Goal: Information Seeking & Learning: Find specific fact

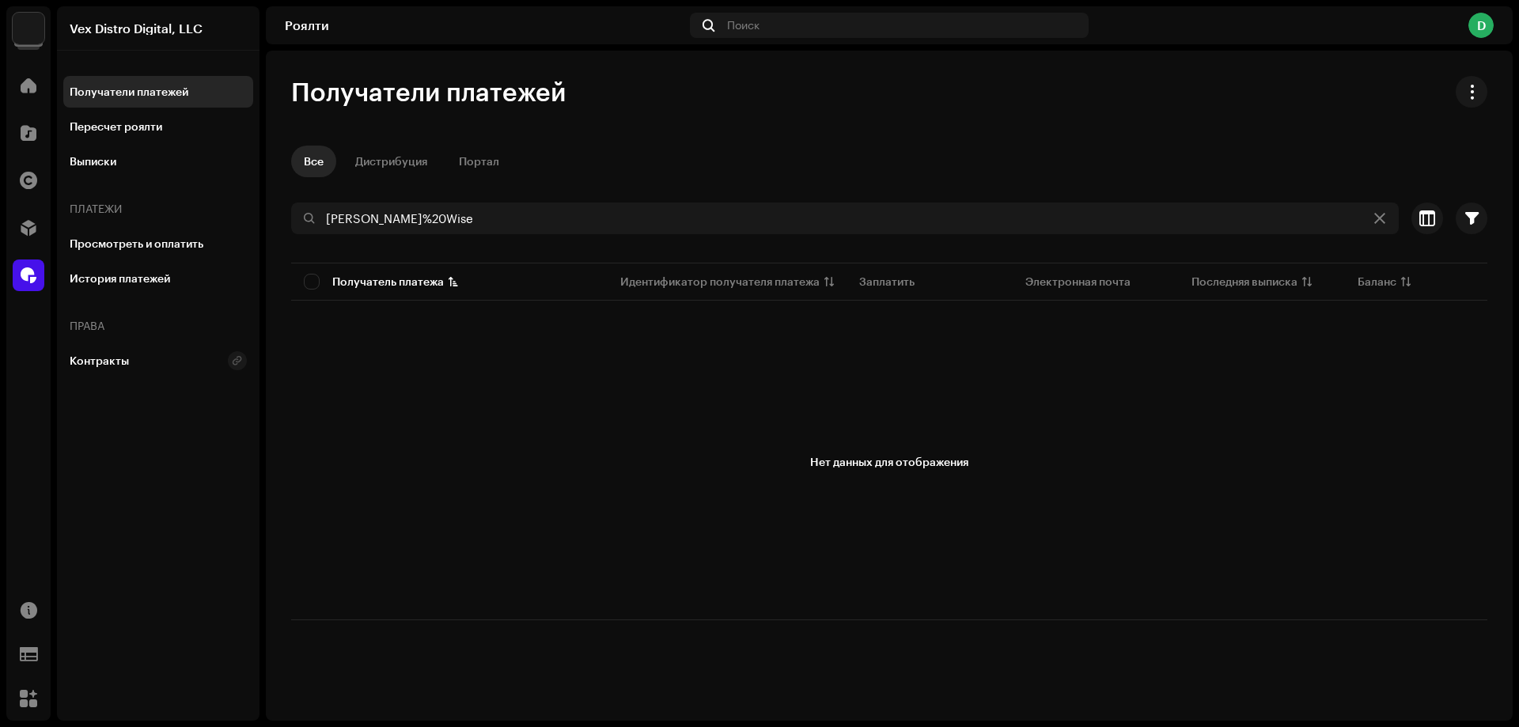
click at [35, 29] on img at bounding box center [29, 29] width 32 height 32
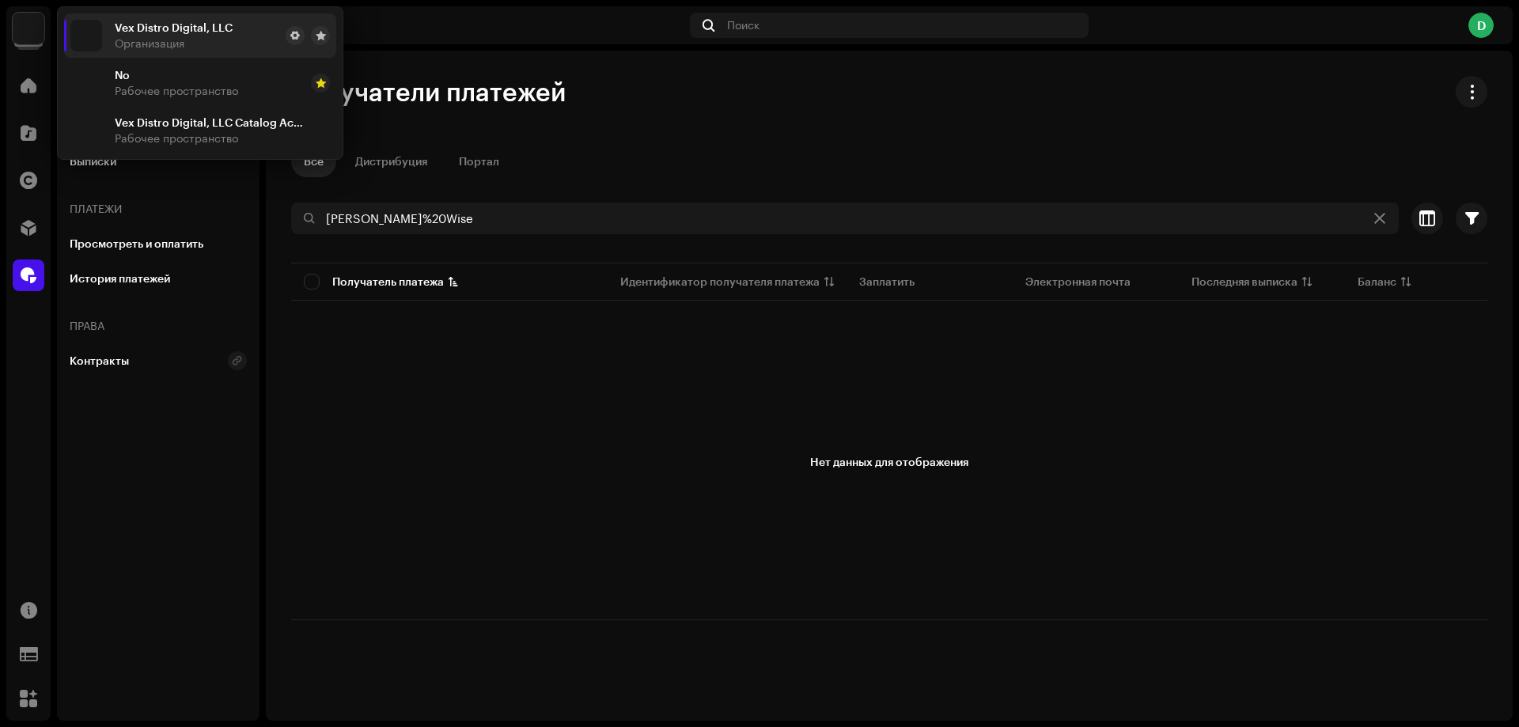
click at [801, 115] on div "Получатели платежей Все Дистрибуция Портал [PERSON_NAME]%20Wise Выбрано 0 Отмен…" at bounding box center [889, 348] width 1247 height 544
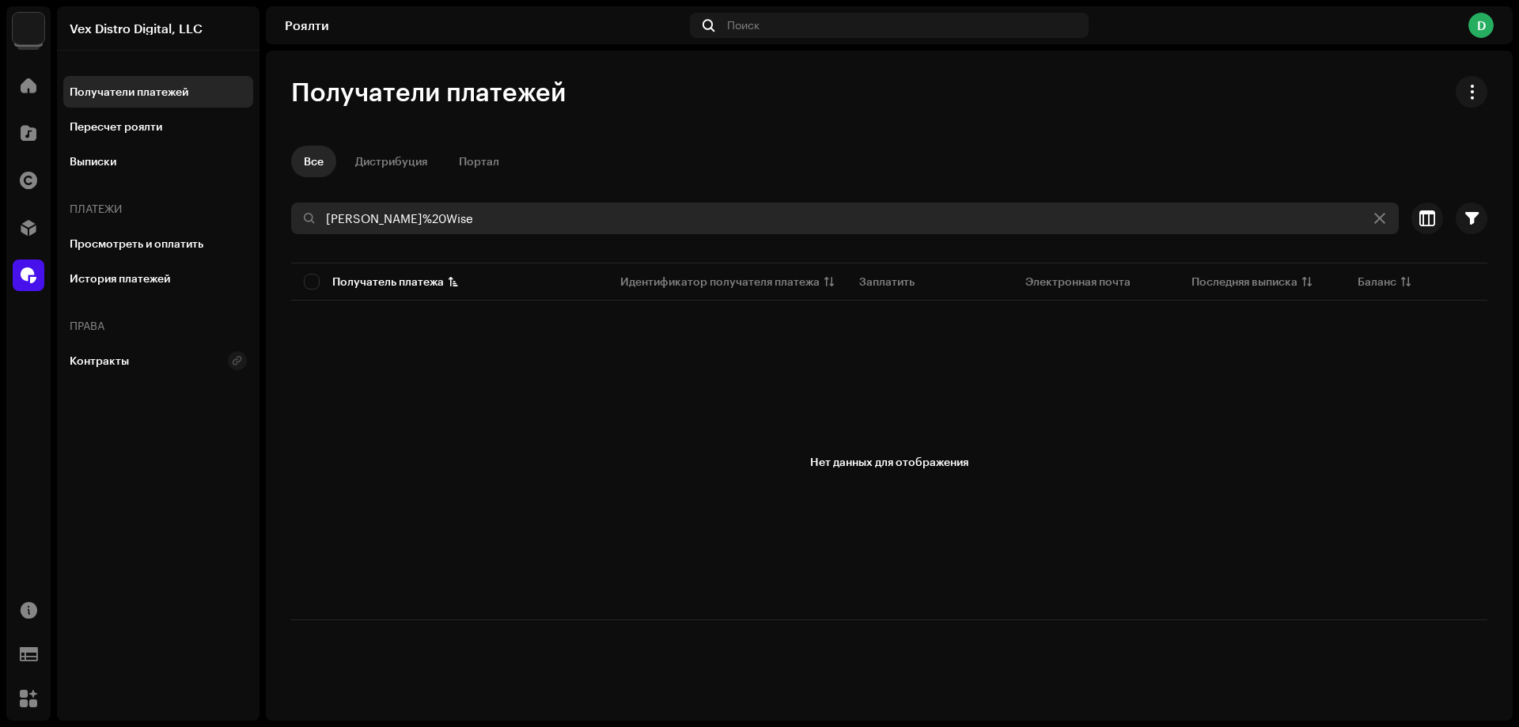
drag, startPoint x: 440, startPoint y: 225, endPoint x: 183, endPoint y: 222, distance: 257.2
click at [183, 222] on div "Vex Distro Digital, LLC Домой Каталог Права Дистрибуция Роялти Ресурсы Формы по…" at bounding box center [759, 363] width 1519 height 727
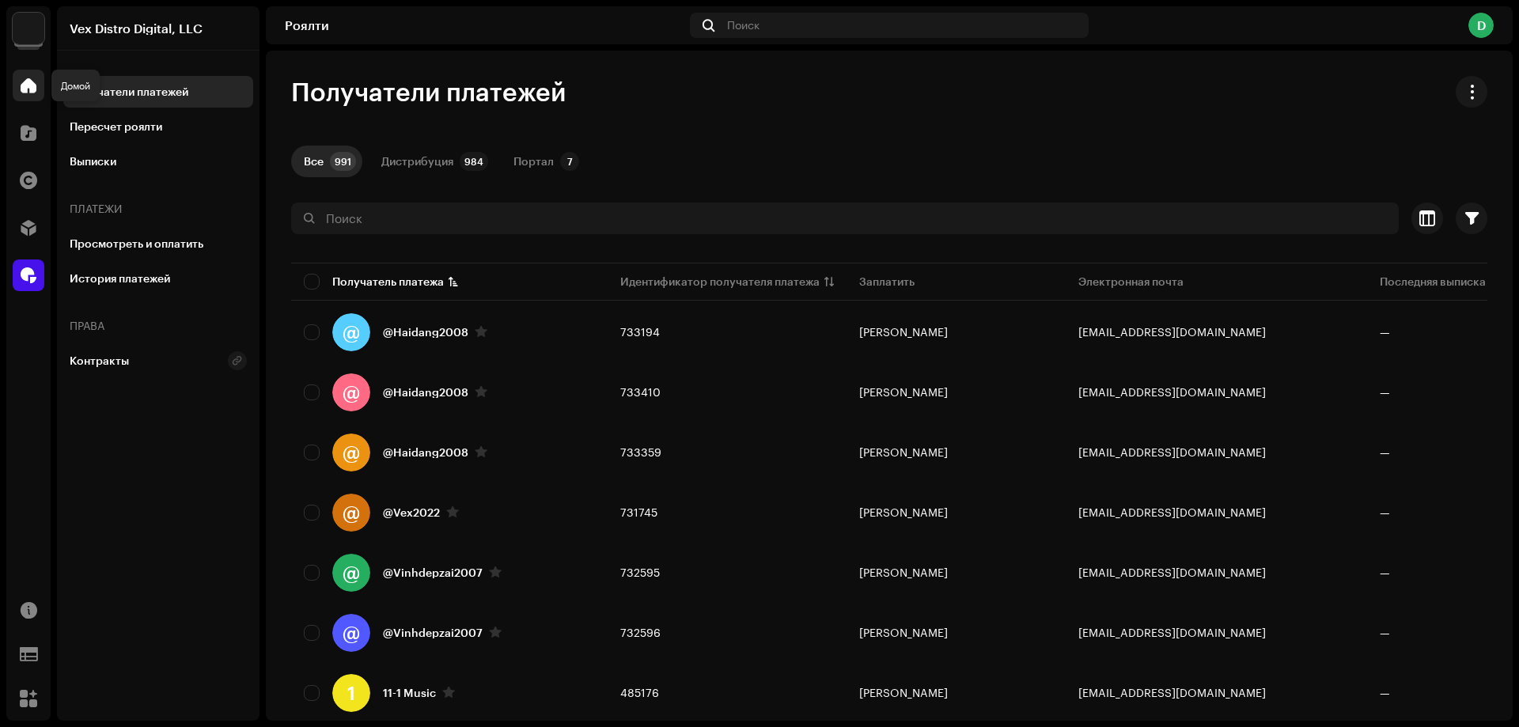
click at [32, 82] on span at bounding box center [29, 85] width 16 height 13
